Goal: Task Accomplishment & Management: Complete application form

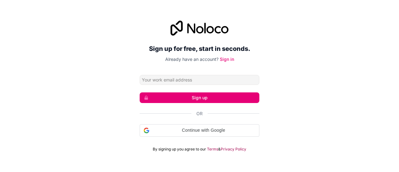
click at [223, 81] on input "Email address" at bounding box center [199, 80] width 120 height 10
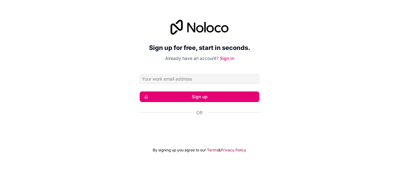
type input "yonyonezer16@gmail.com"
click at [215, 93] on button "Sign up" at bounding box center [199, 96] width 120 height 11
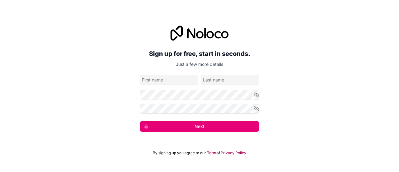
click at [183, 82] on input "given-name" at bounding box center [168, 80] width 59 height 10
type input "alon"
type input "ezer"
drag, startPoint x: 149, startPoint y: 82, endPoint x: 86, endPoint y: 60, distance: 67.0
click at [86, 60] on div "Sign up for free, start in seconds. Just a few more details yonyonezer16@gmail.…" at bounding box center [199, 78] width 399 height 123
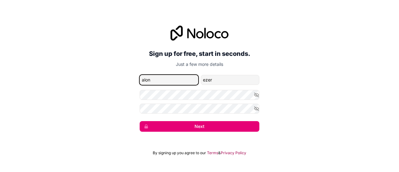
type input "j"
type input "Jonathan"
click at [179, 127] on button "Next" at bounding box center [199, 126] width 120 height 11
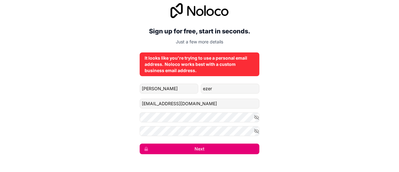
click at [201, 148] on button "Next" at bounding box center [199, 148] width 120 height 11
